Goal: Navigation & Orientation: Find specific page/section

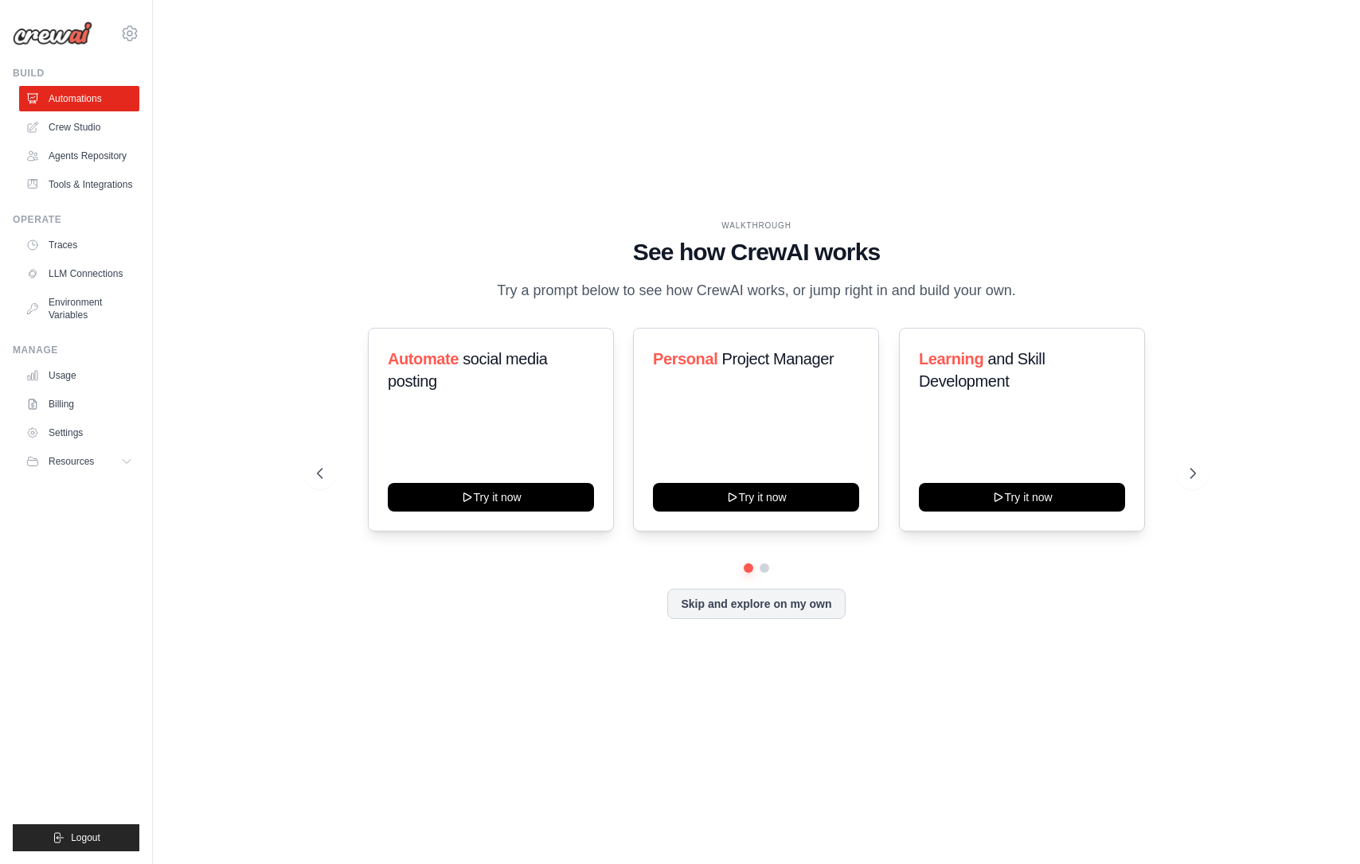
click at [1061, 642] on div "WALKTHROUGH See how [PERSON_NAME] works Try a prompt below to see how [PERSON_N…" at bounding box center [756, 432] width 917 height 425
click at [80, 123] on link "Crew Studio" at bounding box center [81, 127] width 120 height 25
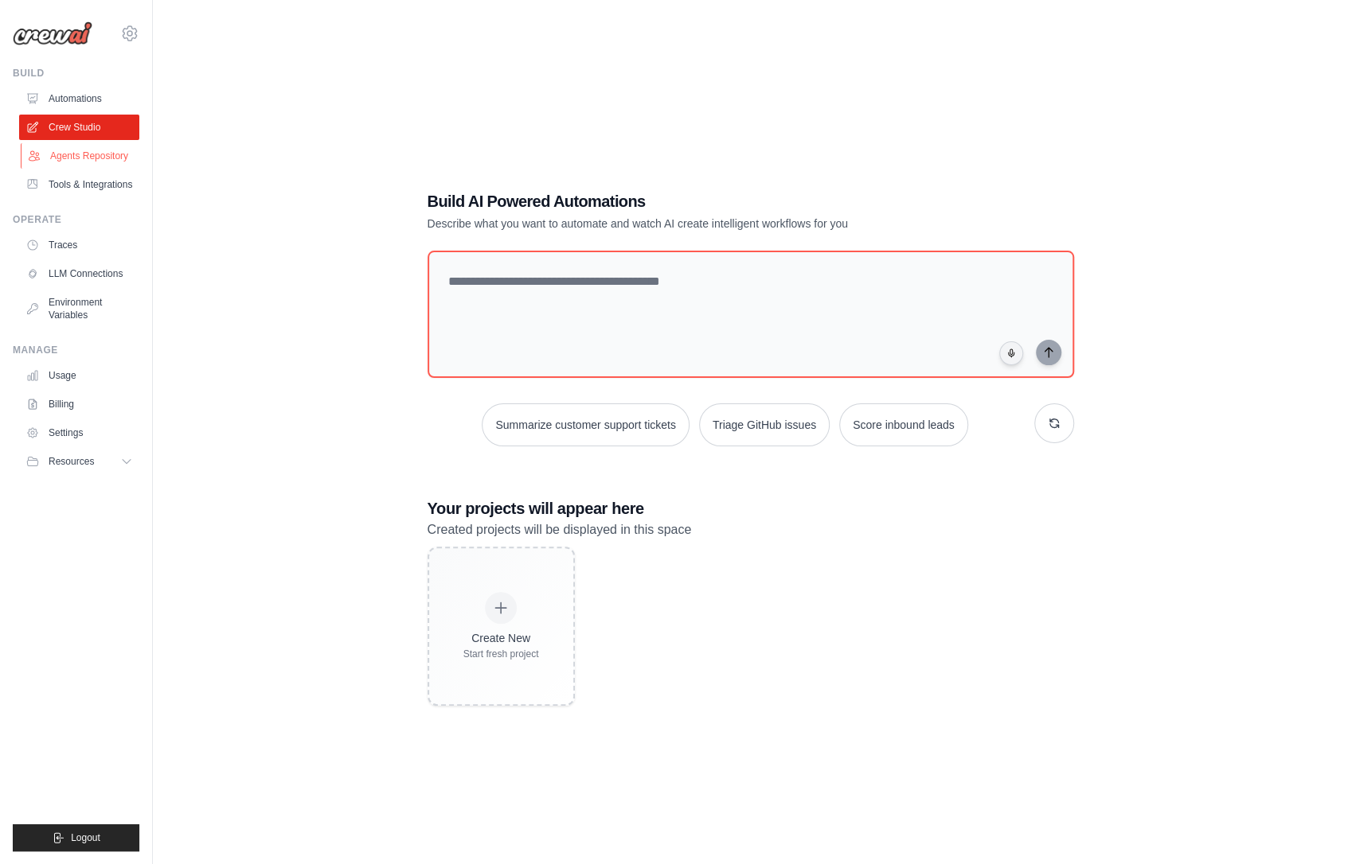
click at [72, 155] on link "Agents Repository" at bounding box center [81, 155] width 120 height 25
